Goal: Transaction & Acquisition: Register for event/course

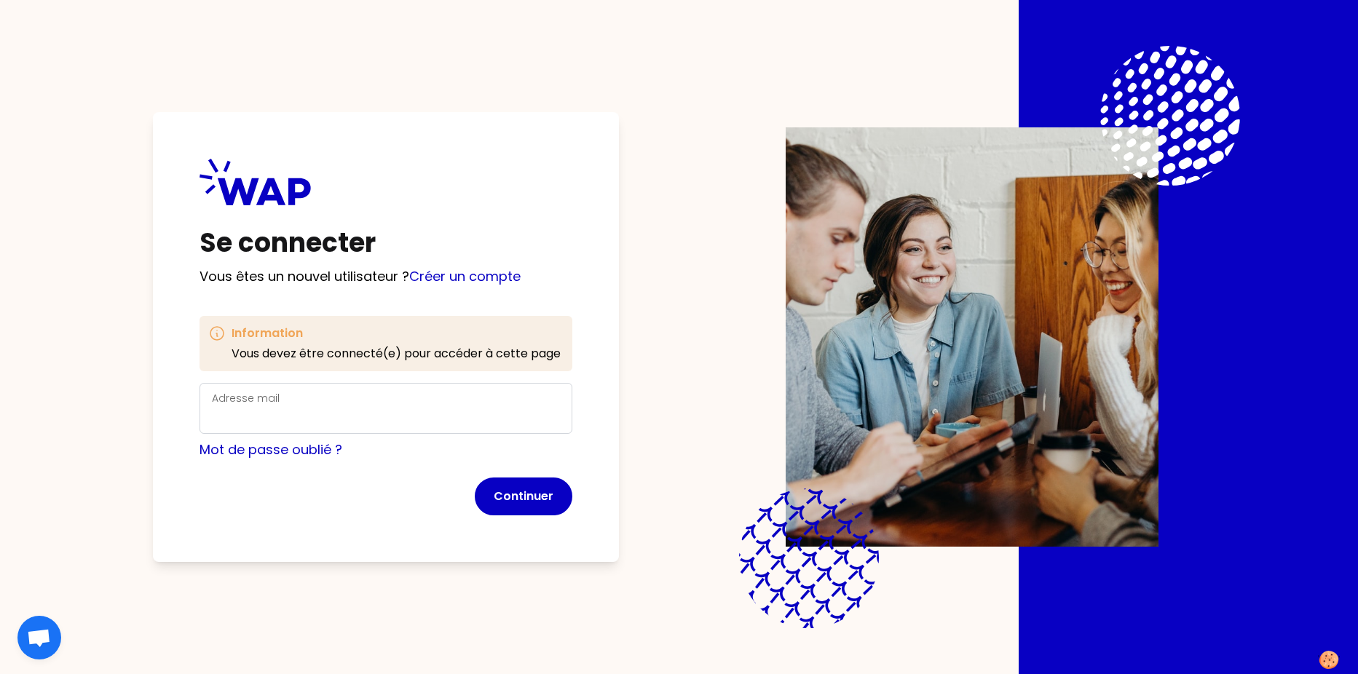
click at [459, 403] on div "Adresse mail" at bounding box center [386, 408] width 348 height 38
click at [459, 419] on input "Adresse mail" at bounding box center [386, 417] width 348 height 20
type input "[PERSON_NAME][EMAIL_ADDRESS][DOMAIN_NAME]"
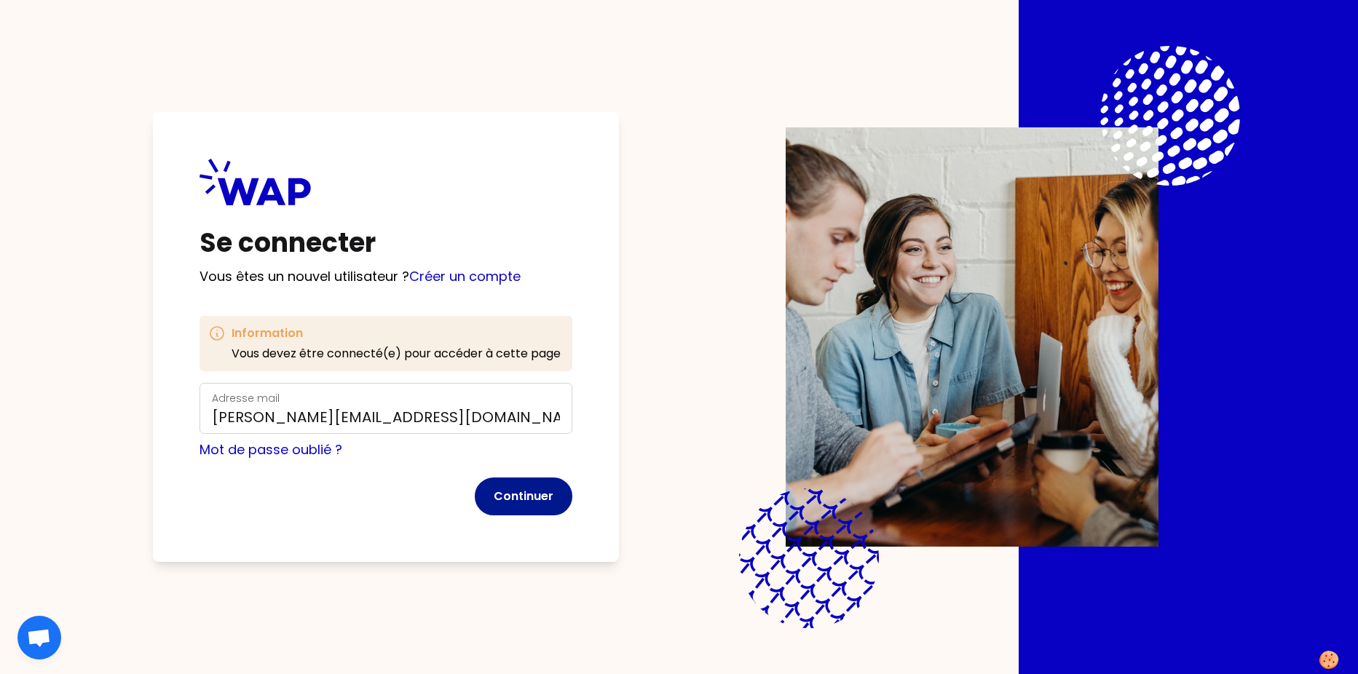
click at [525, 513] on button "Continuer" at bounding box center [524, 497] width 98 height 38
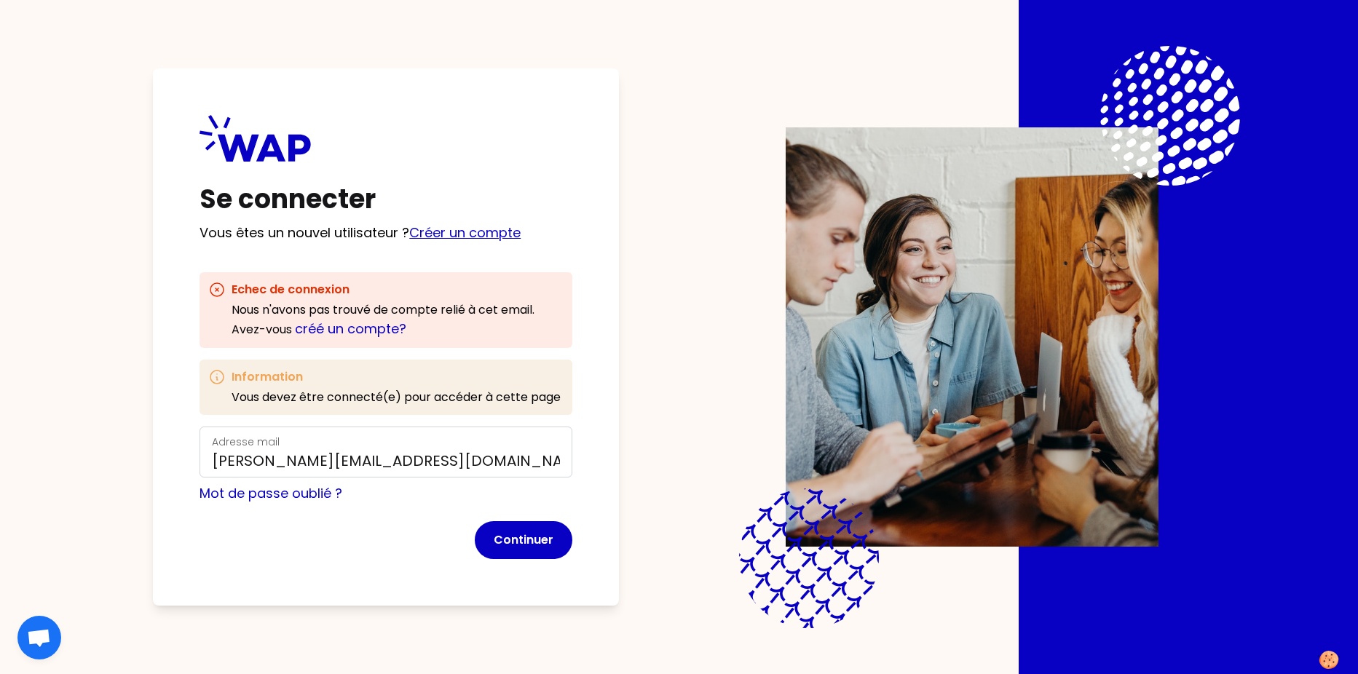
click at [440, 239] on link "Créer un compte" at bounding box center [464, 232] width 111 height 18
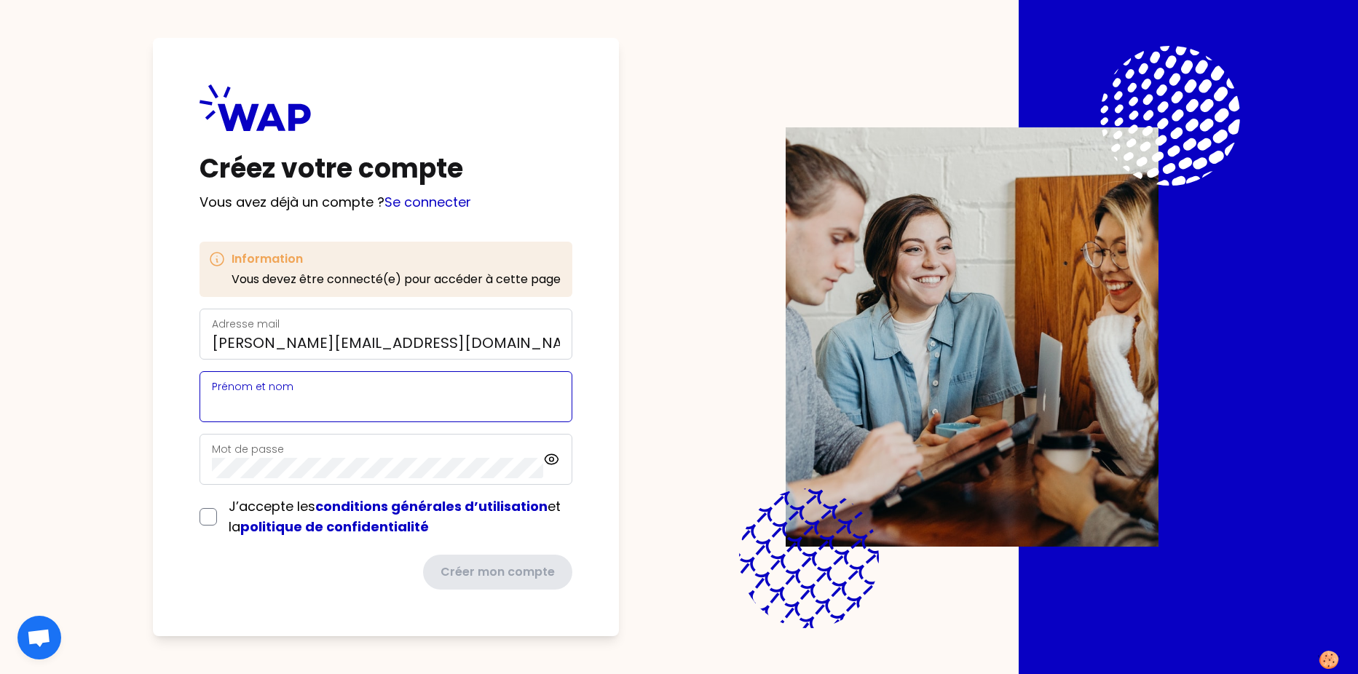
click at [443, 404] on input "Prénom et nom" at bounding box center [386, 405] width 348 height 20
click at [414, 408] on input "Prénom et nom" at bounding box center [386, 405] width 348 height 20
type input "[PERSON_NAME]"
click at [205, 507] on div "J’accepte les conditions générales d’utilisation et la politique de confidentia…" at bounding box center [385, 517] width 373 height 41
drag, startPoint x: 209, startPoint y: 521, endPoint x: 240, endPoint y: 527, distance: 32.0
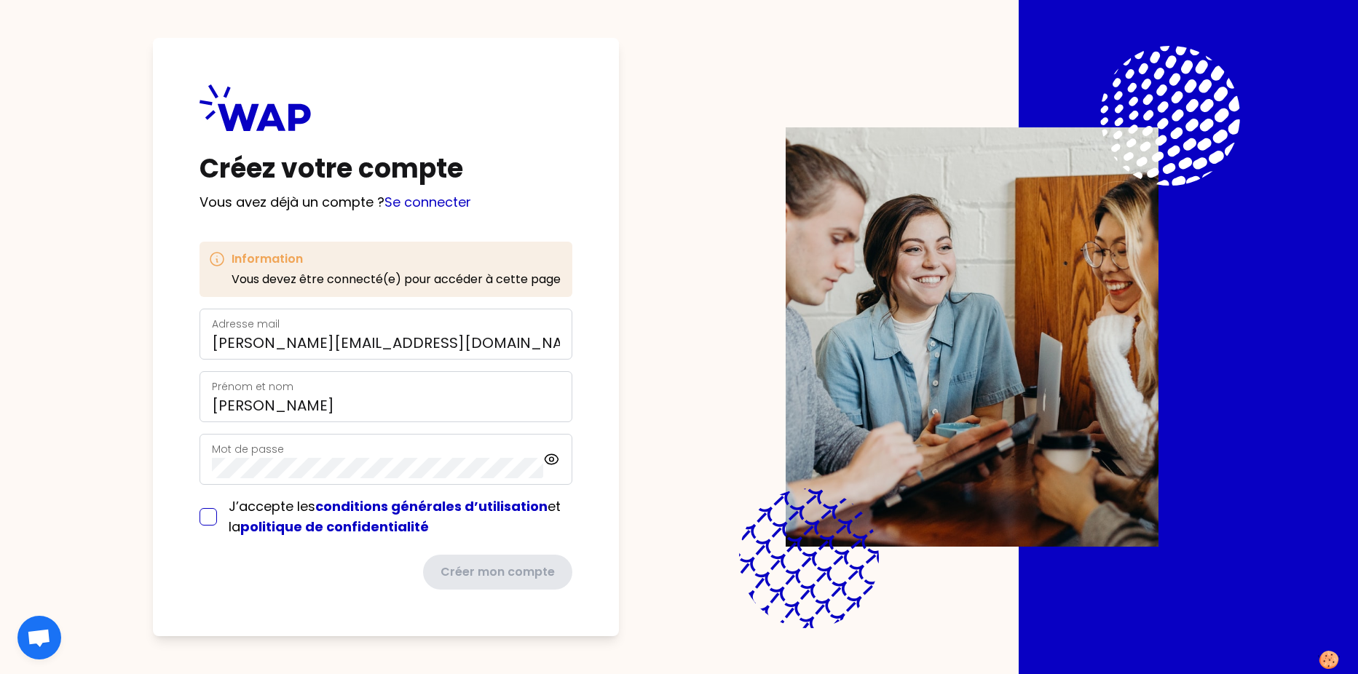
click at [210, 521] on input "checkbox" at bounding box center [207, 516] width 17 height 17
checkbox input "true"
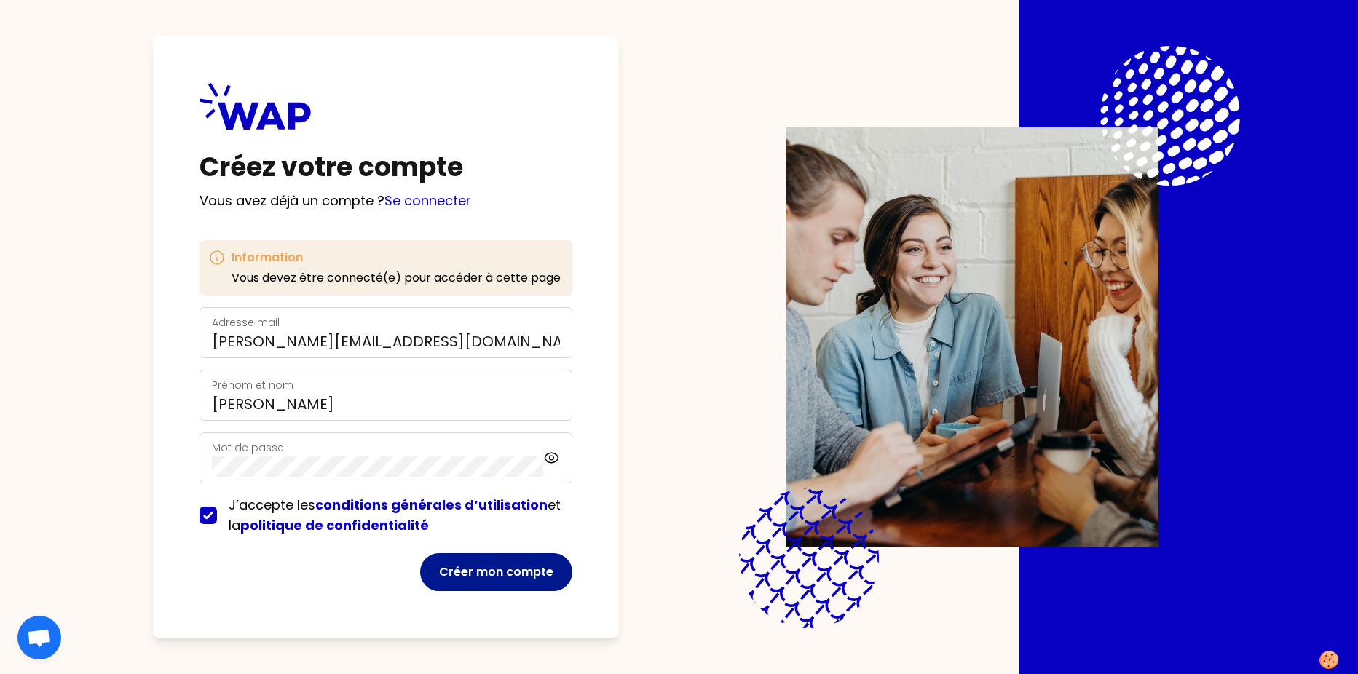
click at [507, 570] on button "Créer mon compte" at bounding box center [496, 572] width 152 height 38
